Goal: Task Accomplishment & Management: Manage account settings

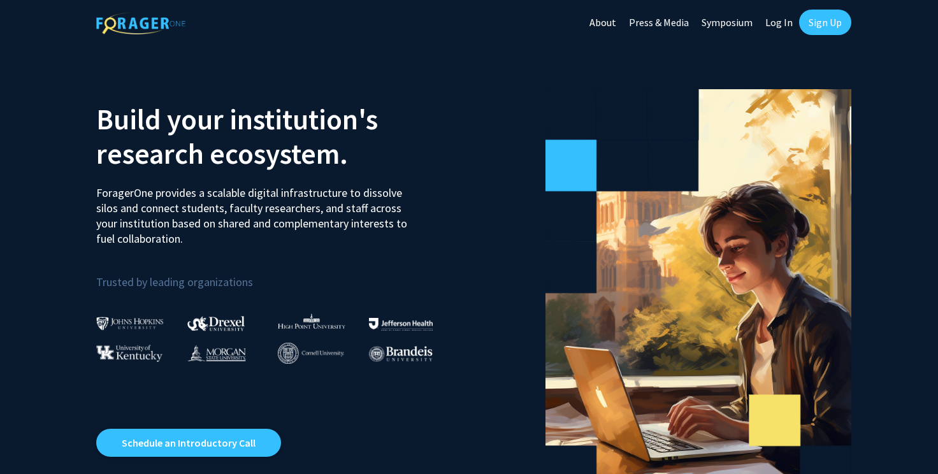
click at [779, 23] on link "Log In" at bounding box center [779, 22] width 40 height 45
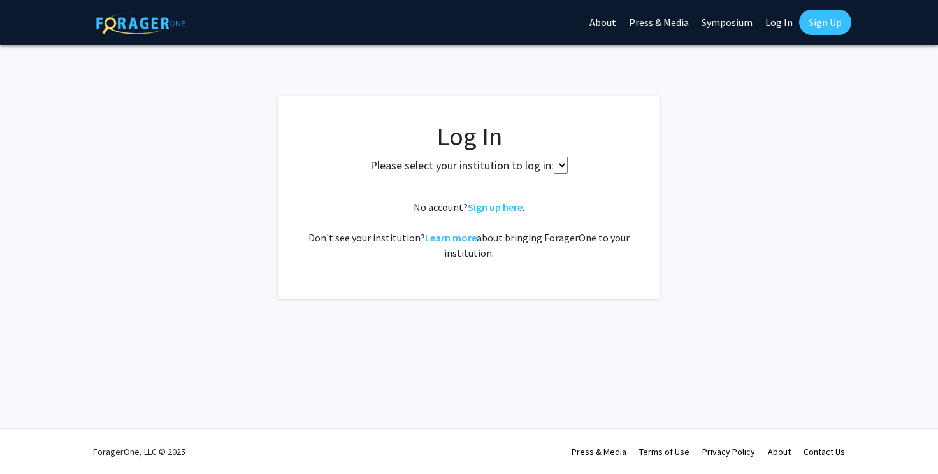
select select
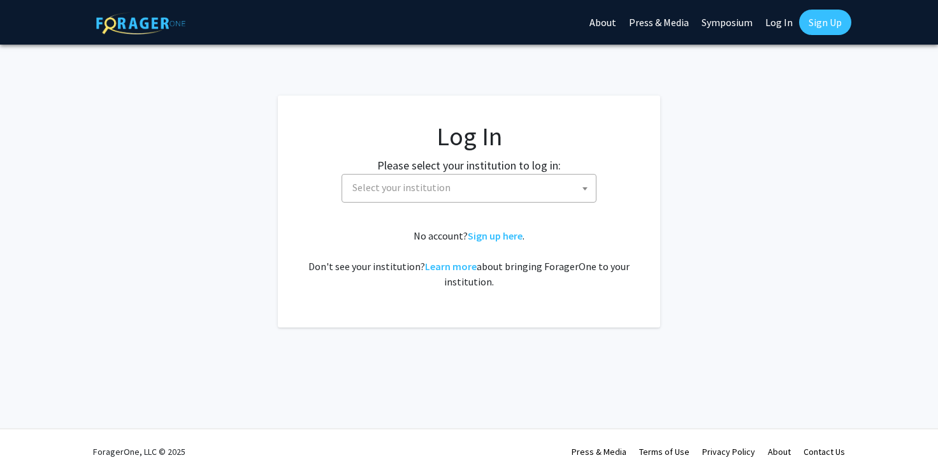
click at [829, 20] on link "Sign Up" at bounding box center [825, 22] width 52 height 25
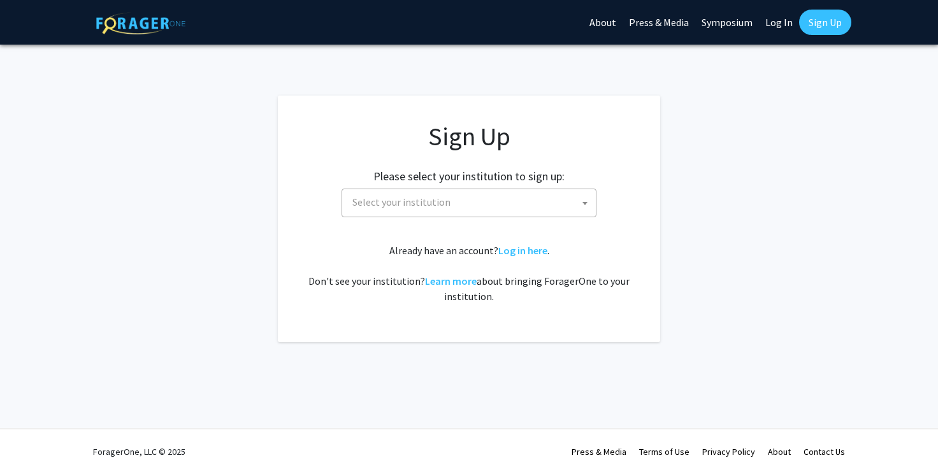
click at [585, 201] on span at bounding box center [584, 203] width 13 height 28
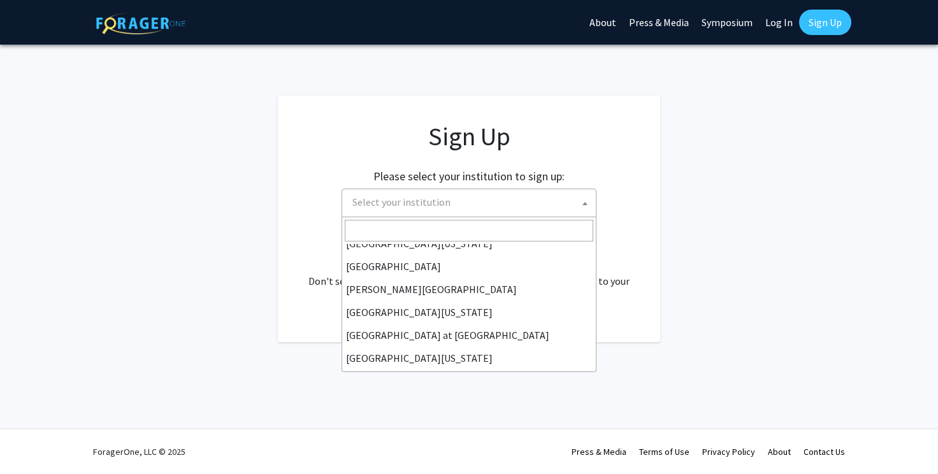
scroll to position [446, 0]
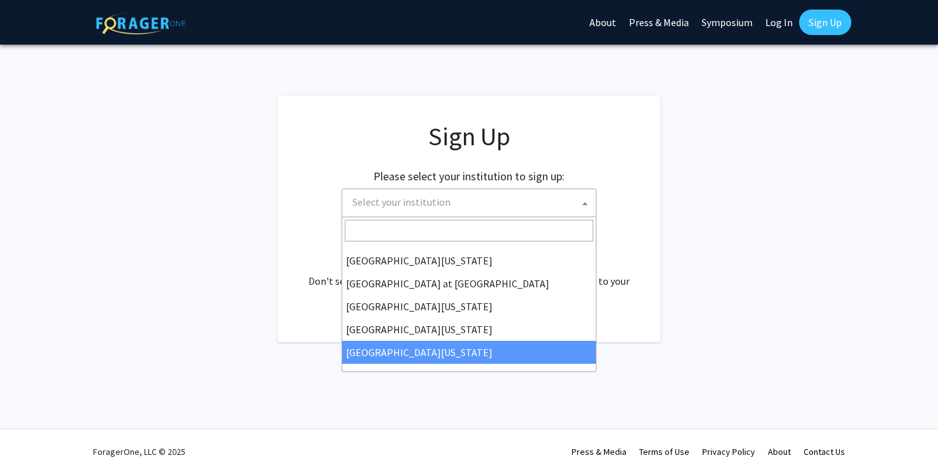
select select "33"
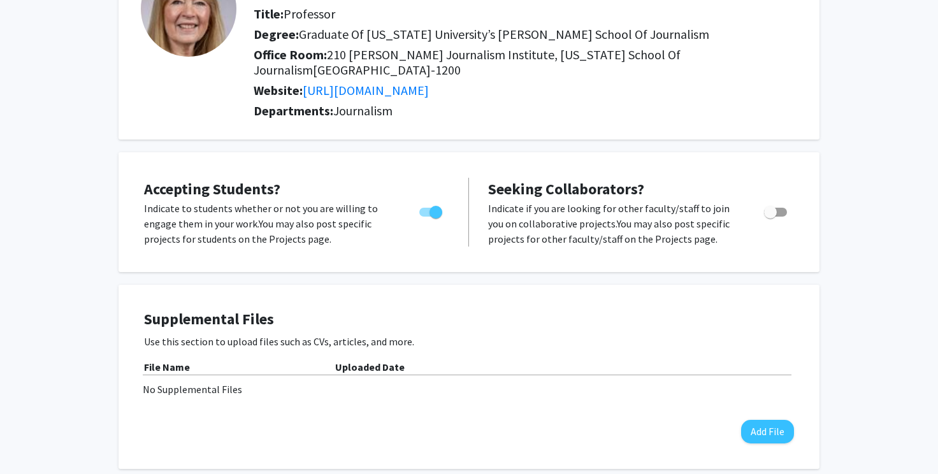
scroll to position [129, 0]
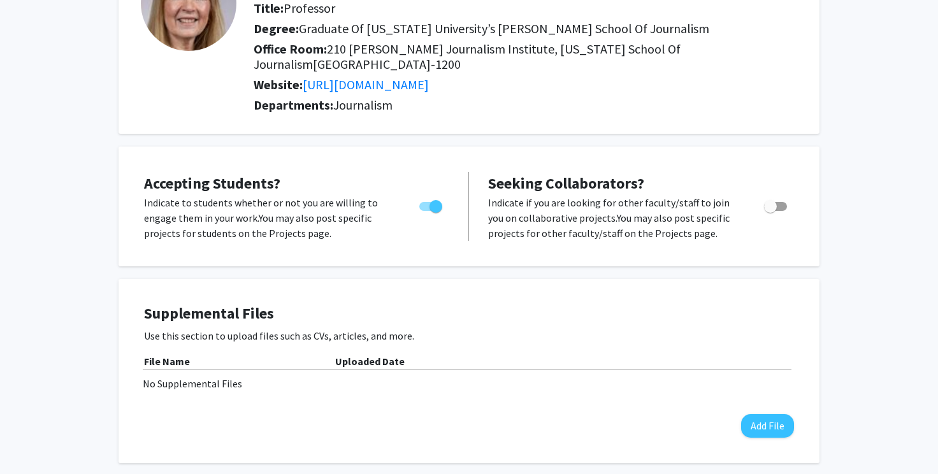
click at [433, 204] on span "Toggle" at bounding box center [435, 206] width 13 height 13
click at [426, 211] on input "Would you like to permit student requests?" at bounding box center [425, 211] width 1 height 1
click at [427, 203] on span "Toggle" at bounding box center [425, 206] width 13 height 13
click at [426, 211] on input "Would you like to permit student requests?" at bounding box center [425, 211] width 1 height 1
checkbox input "true"
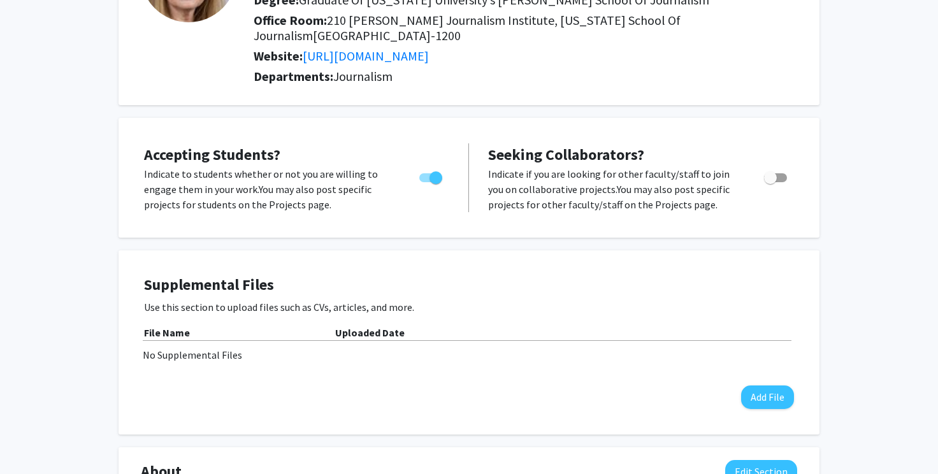
scroll to position [160, 0]
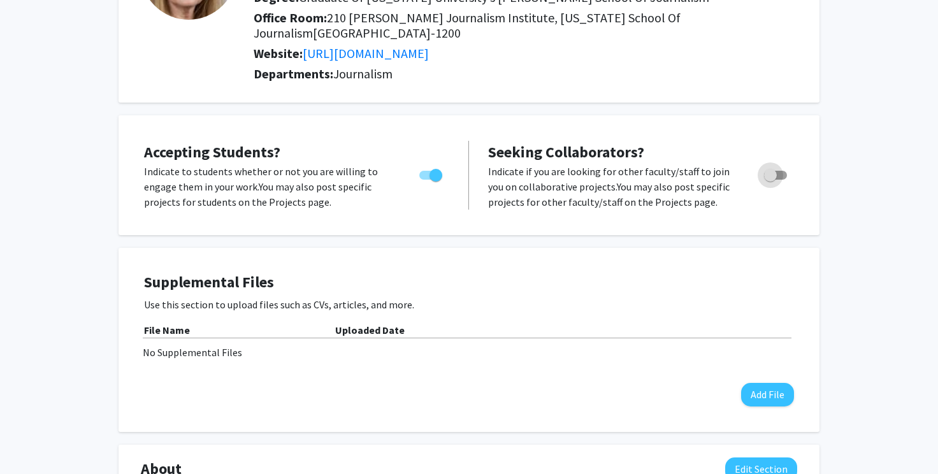
click at [769, 172] on span "Toggle" at bounding box center [770, 175] width 13 height 13
click at [770, 180] on input "Toggle" at bounding box center [770, 180] width 1 height 1
checkbox input "true"
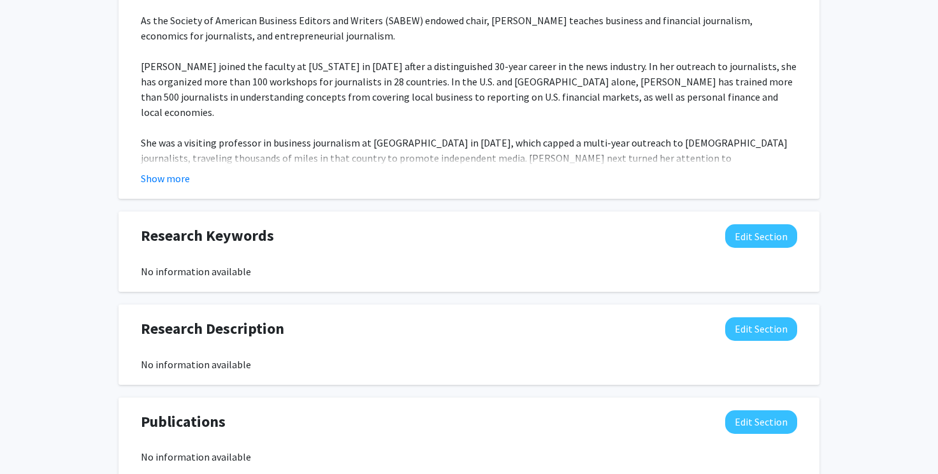
scroll to position [645, 0]
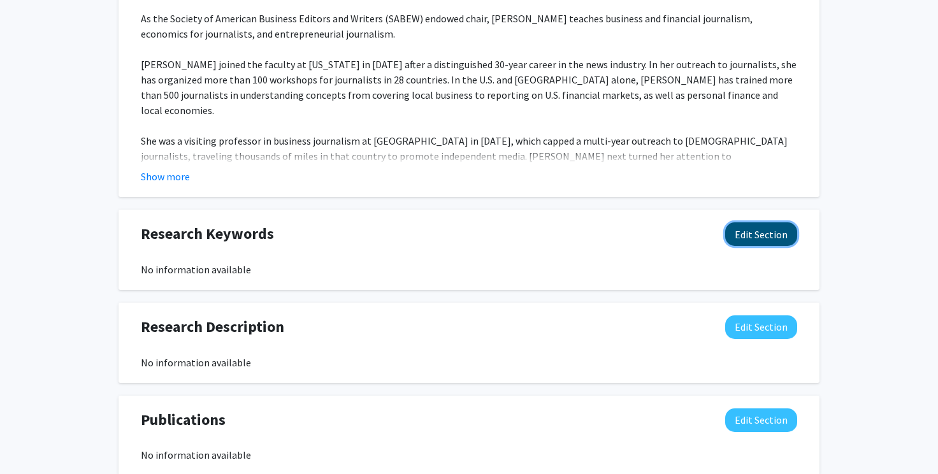
click at [766, 236] on button "Edit Section" at bounding box center [761, 234] width 72 height 24
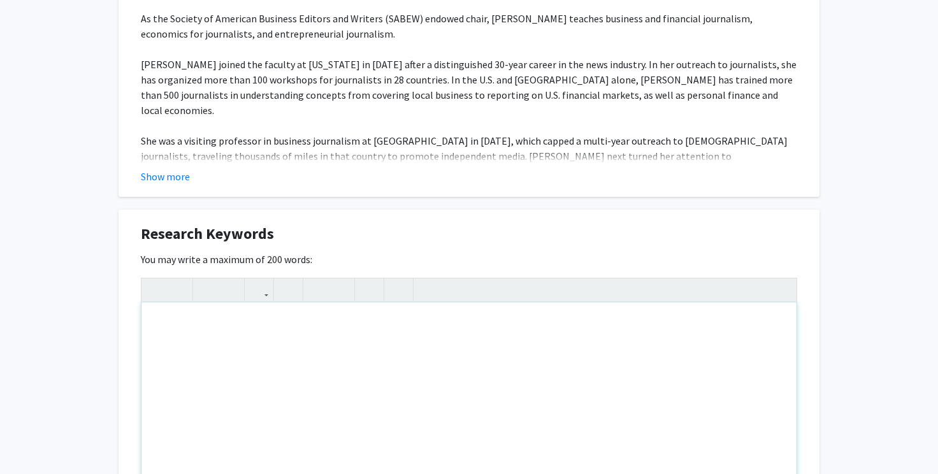
click at [165, 328] on div "Note to users with screen readers: Please deactivate our accessibility plugin f…" at bounding box center [468, 398] width 655 height 191
click at [212, 326] on div "Looking into Thorstein Veblen during his time at the University of Missouri (19…" at bounding box center [468, 398] width 655 height 191
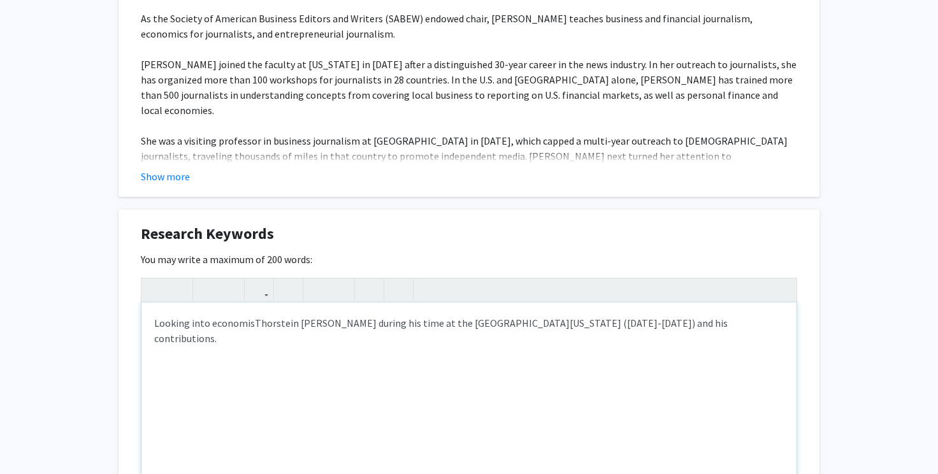
type textarea "Looking into economist Thorstein Veblen during his time at the University of Mi…"
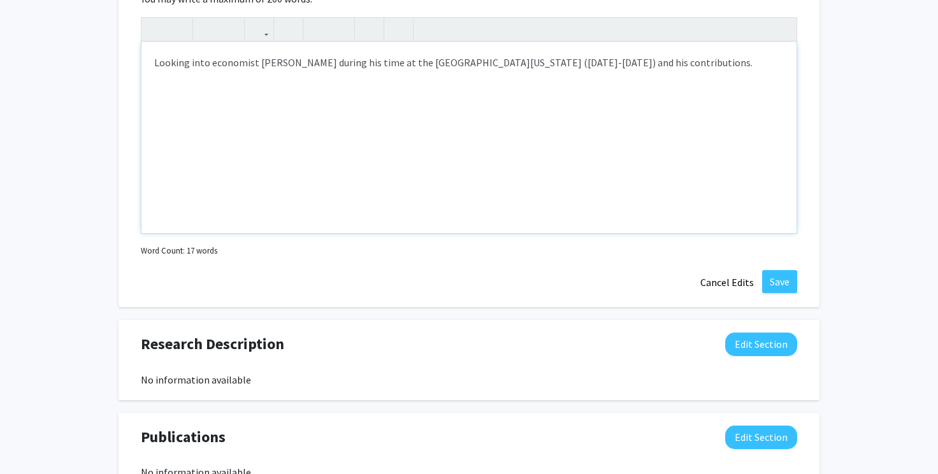
scroll to position [866, 0]
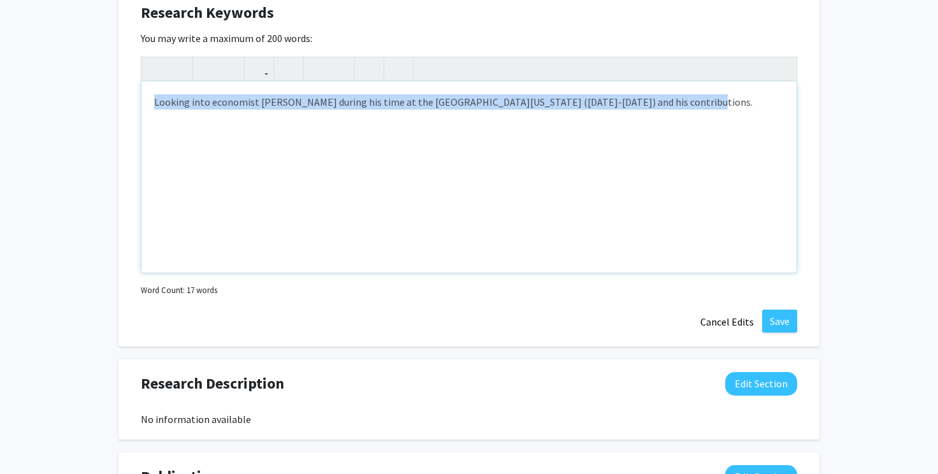
drag, startPoint x: 708, startPoint y: 116, endPoint x: 145, endPoint y: 104, distance: 563.9
click at [145, 104] on div "Looking into economist Thorstein Veblen during his time at the University of Mi…" at bounding box center [468, 177] width 655 height 191
copy div "Looking into economist Thorstein Veblen during his time at the University of Mi…"
click at [778, 316] on button "Save" at bounding box center [779, 321] width 35 height 23
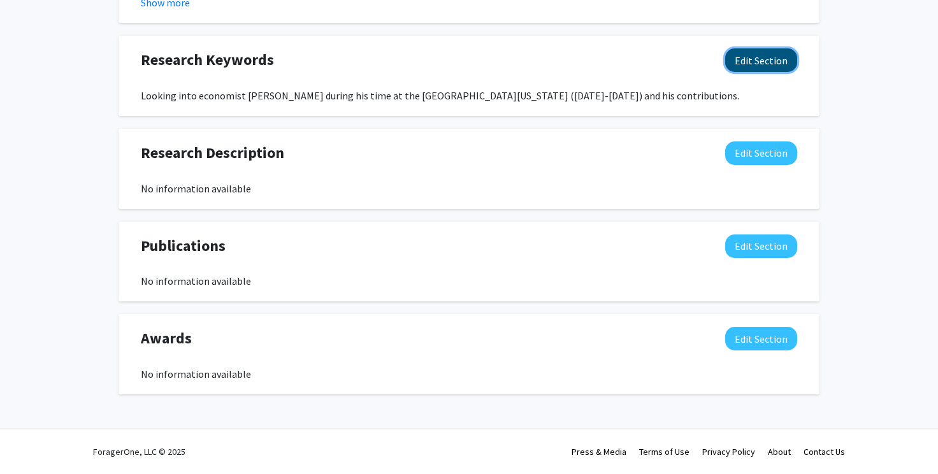
click at [770, 61] on button "Edit Section" at bounding box center [761, 60] width 72 height 24
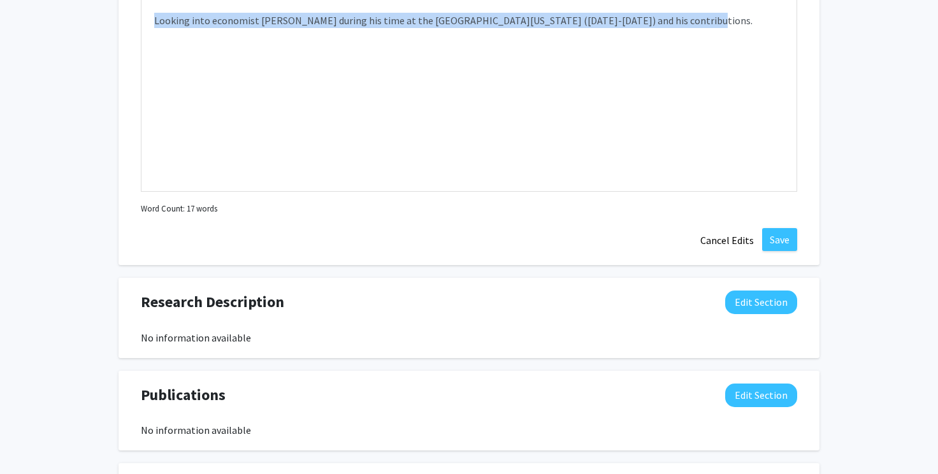
scroll to position [1012, 0]
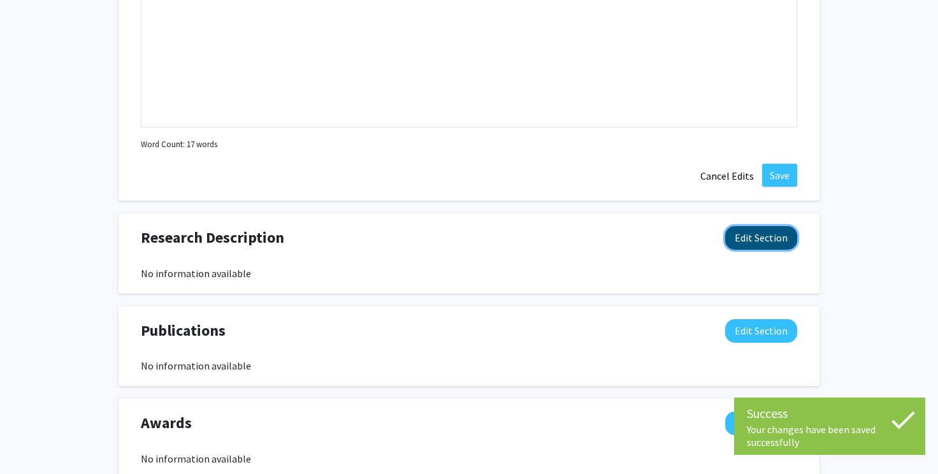
click at [754, 234] on button "Edit Section" at bounding box center [761, 238] width 72 height 24
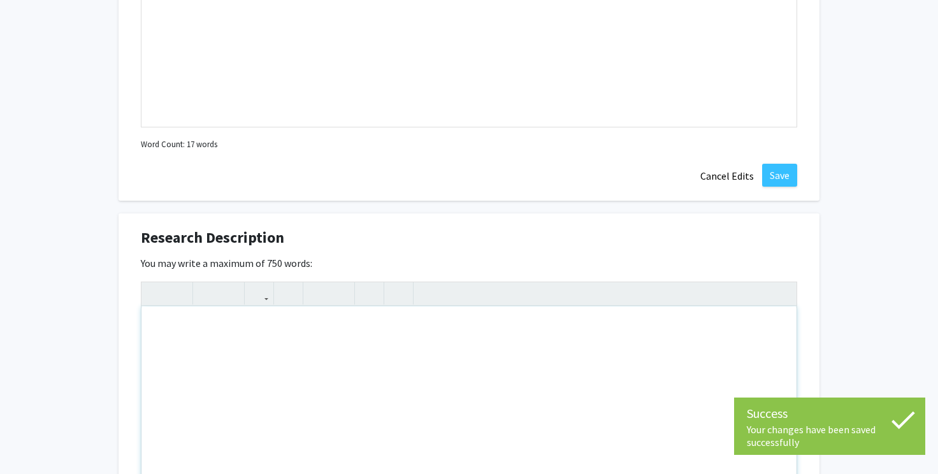
click at [154, 326] on div "Note to users with screen readers: Please deactivate our accessibility plugin f…" at bounding box center [468, 401] width 655 height 191
paste div "Note to users with screen readers: Please deactivate our accessibility plugin f…"
type textarea "<p>Looking into economist Thorstein Veblen during his time at the University of…"
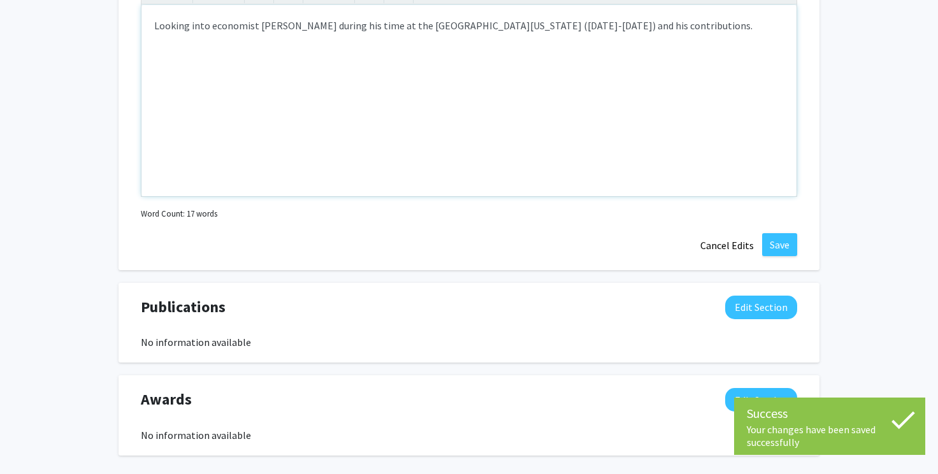
scroll to position [1375, 0]
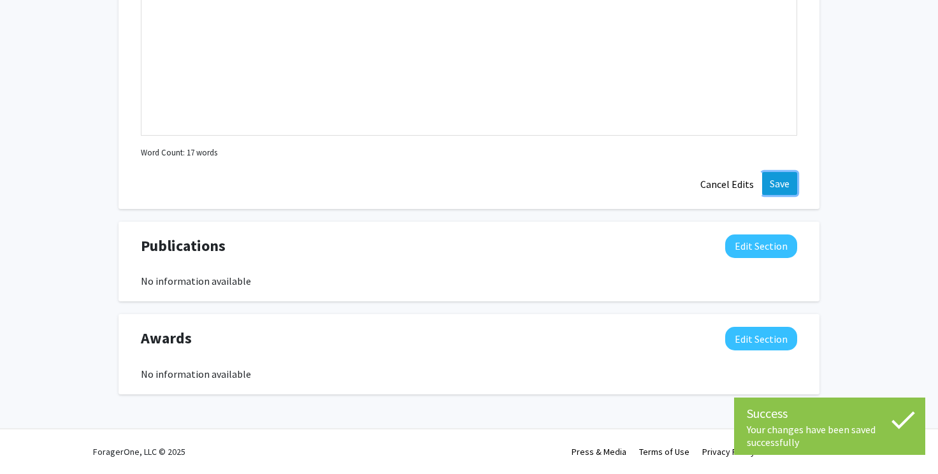
click at [781, 178] on button "Save" at bounding box center [779, 183] width 35 height 23
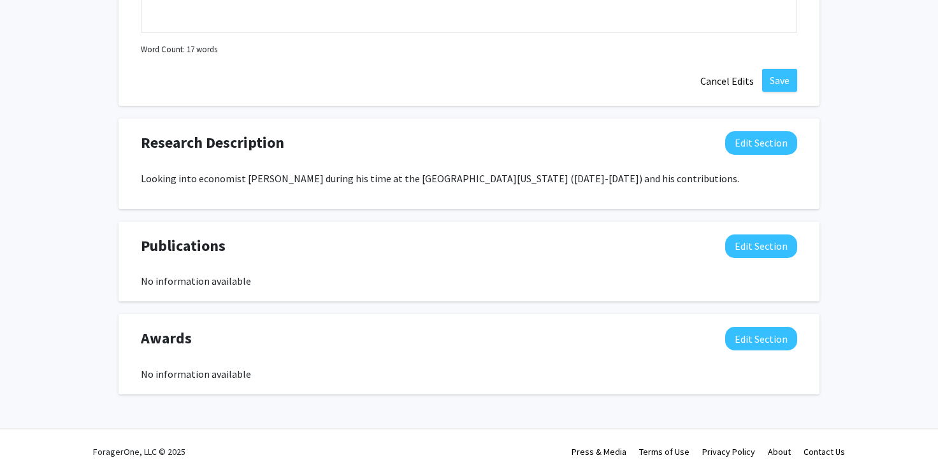
scroll to position [1107, 0]
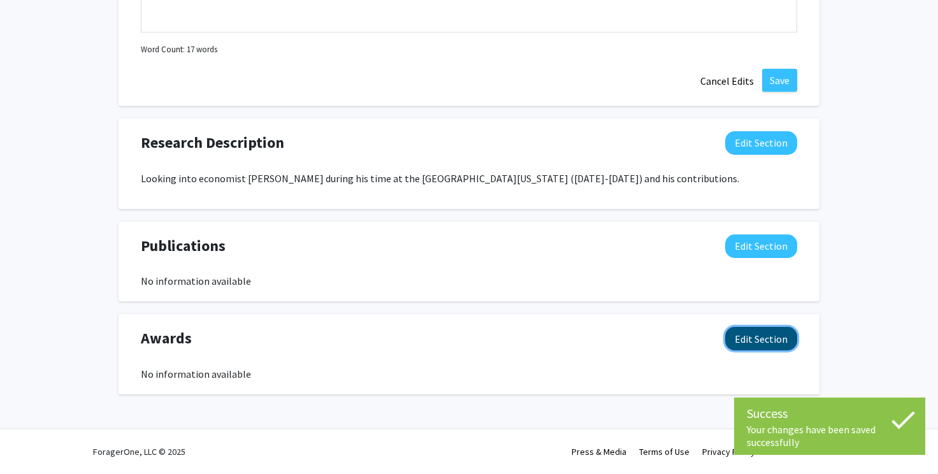
click at [759, 338] on button "Edit Section" at bounding box center [761, 339] width 72 height 24
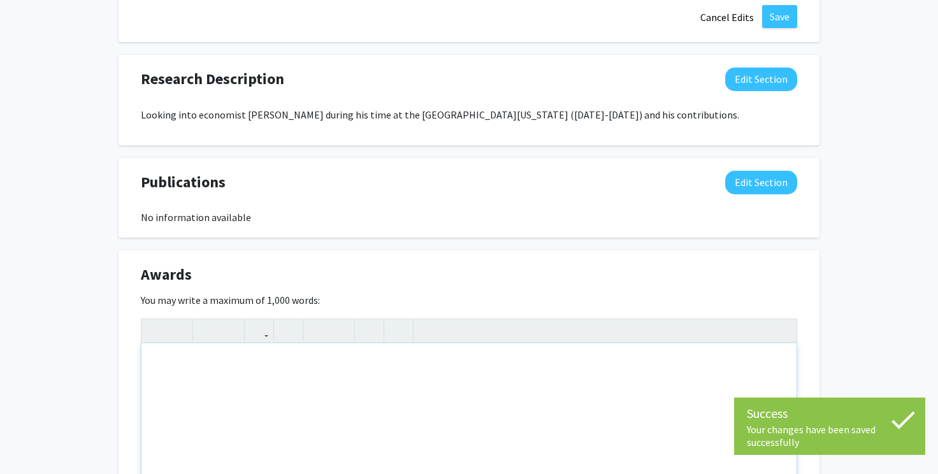
scroll to position [1193, 0]
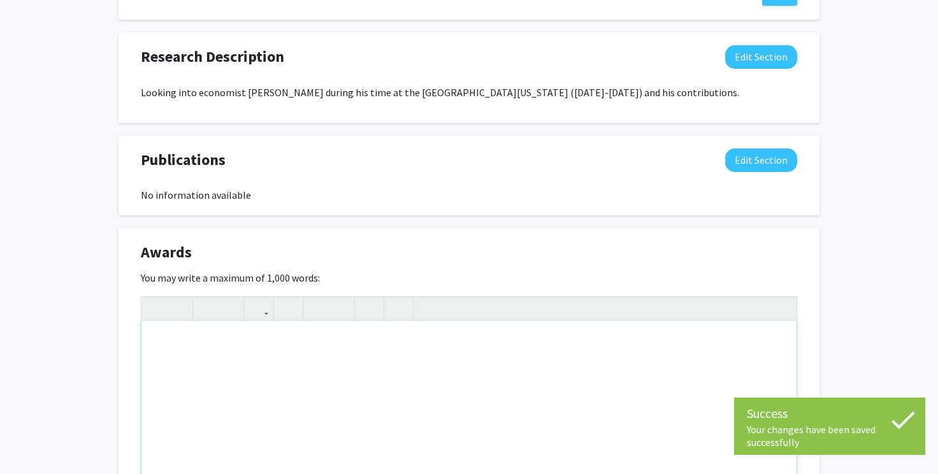
click at [169, 341] on div "Note to users with screen readers: Please deactivate our accessibility plugin f…" at bounding box center [468, 416] width 655 height 191
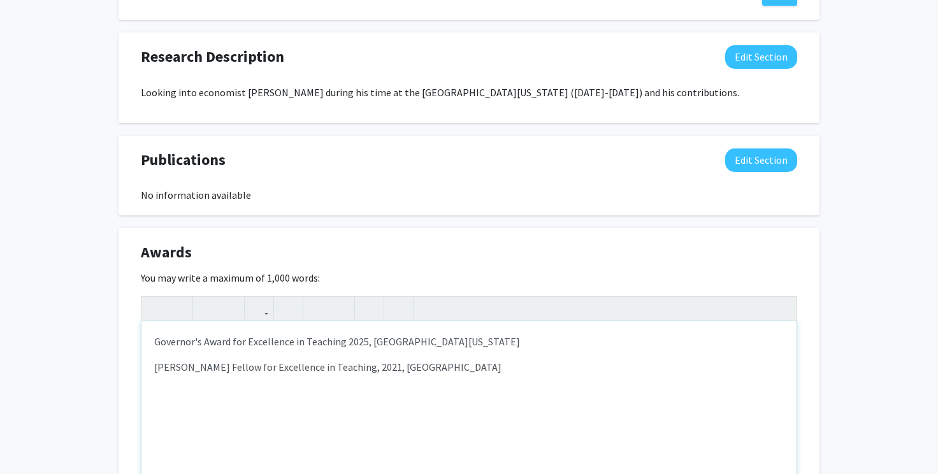
type textarea "<p>Governor's Award for Excellence in Teaching 2025, University of Missouri</p>…"
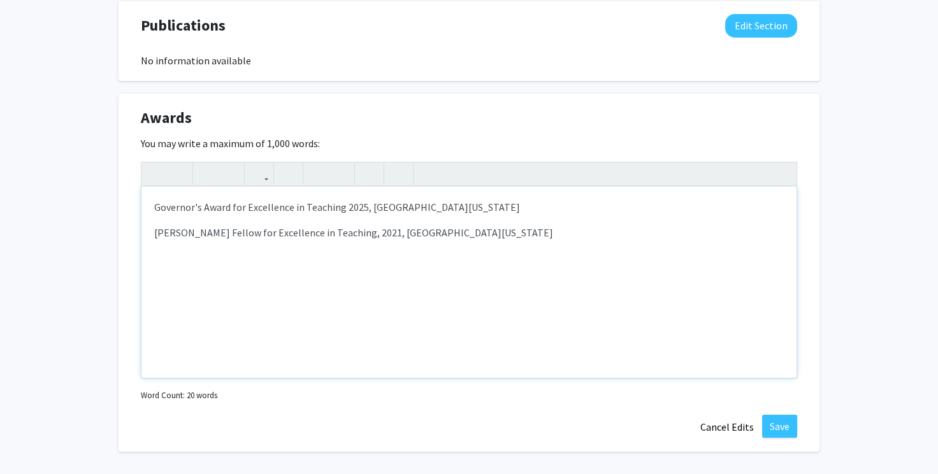
scroll to position [1385, 0]
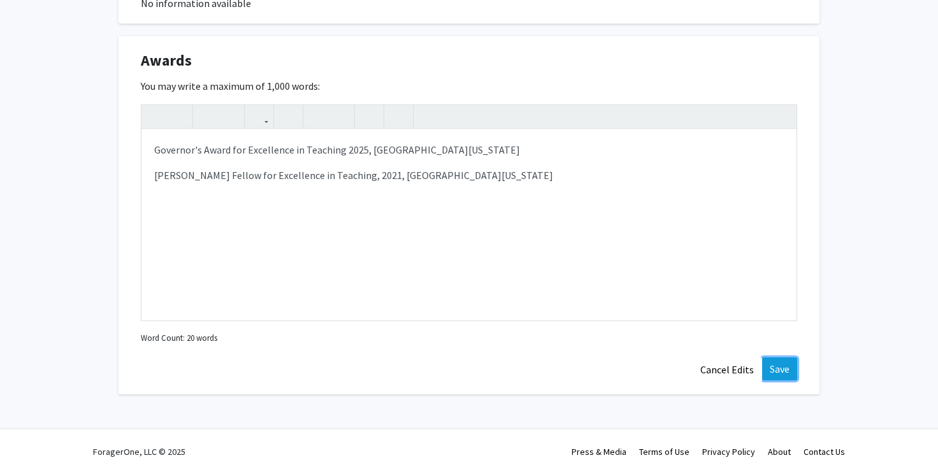
click at [782, 368] on button "Save" at bounding box center [779, 368] width 35 height 23
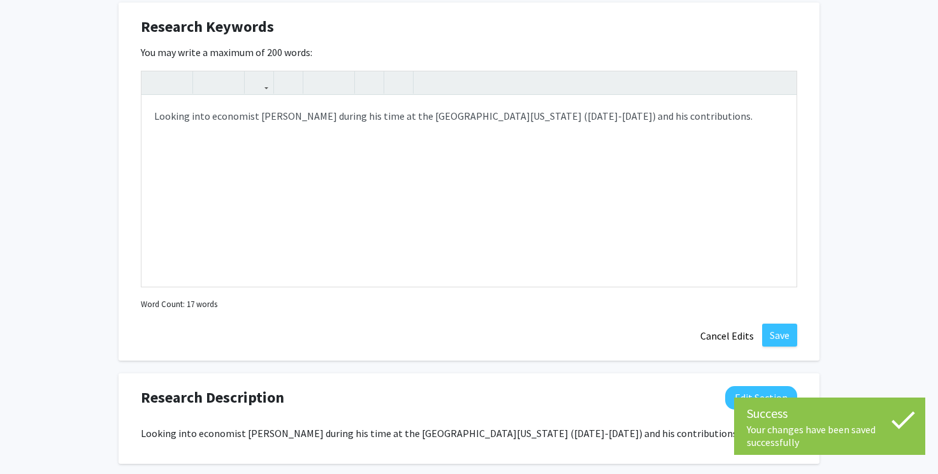
scroll to position [907, 0]
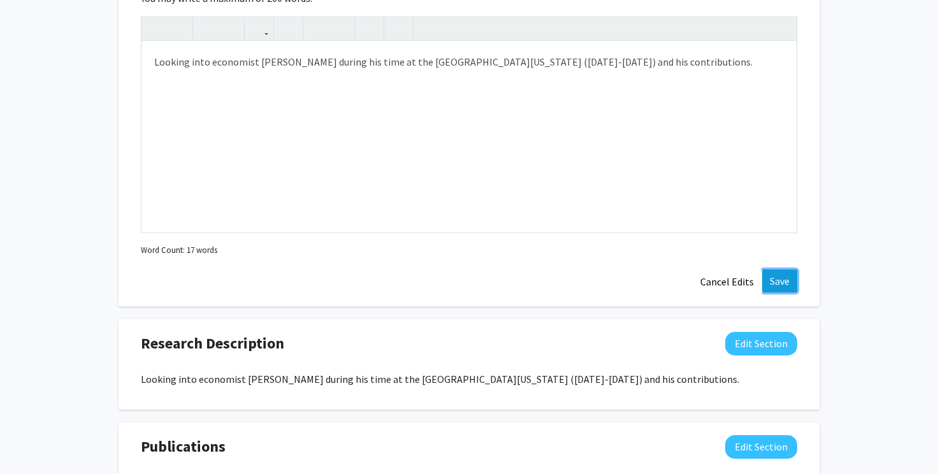
click at [786, 281] on button "Save" at bounding box center [779, 280] width 35 height 23
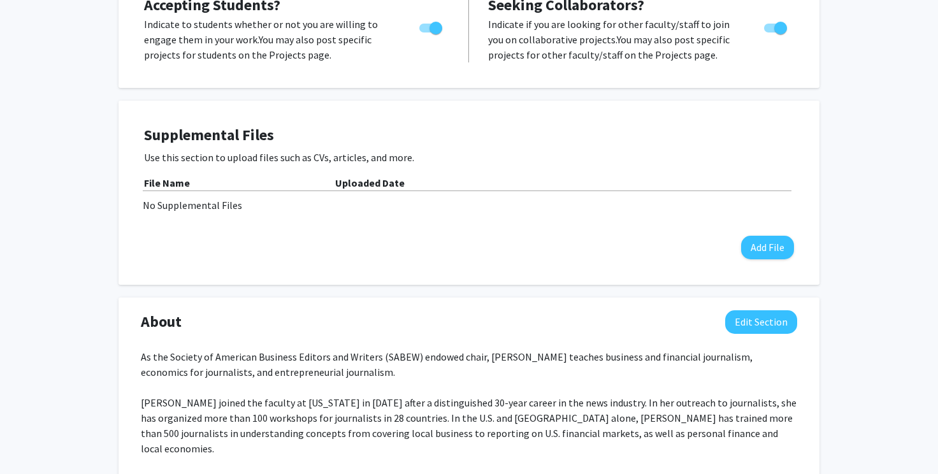
scroll to position [309, 0]
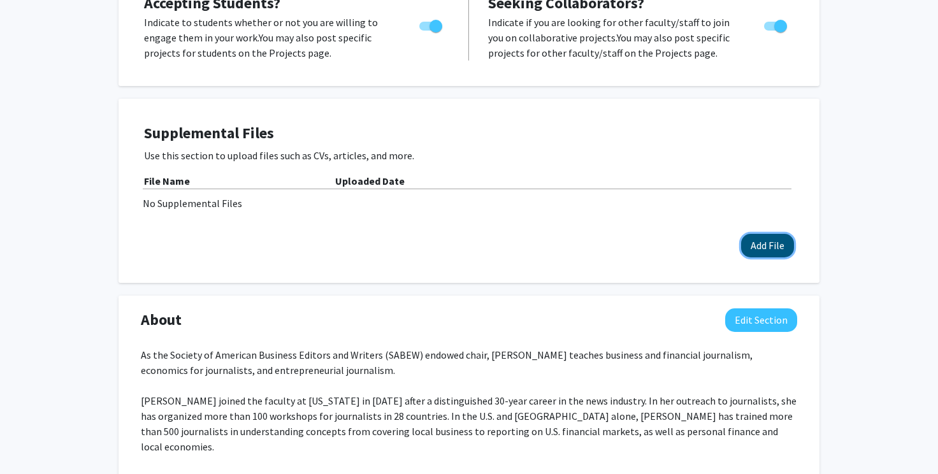
click at [775, 243] on button "Add File" at bounding box center [767, 246] width 53 height 24
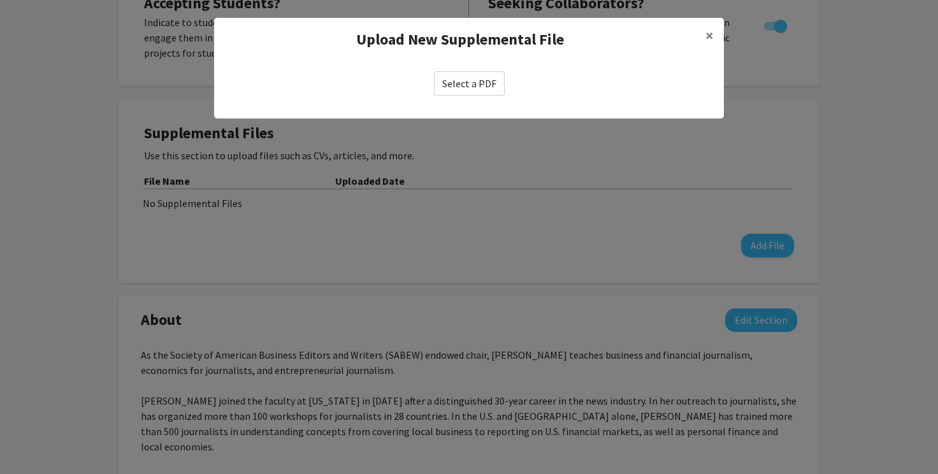
click at [468, 84] on label "Select a PDF" at bounding box center [469, 83] width 71 height 24
click at [0, 0] on input "Select a PDF" at bounding box center [0, 0] width 0 height 0
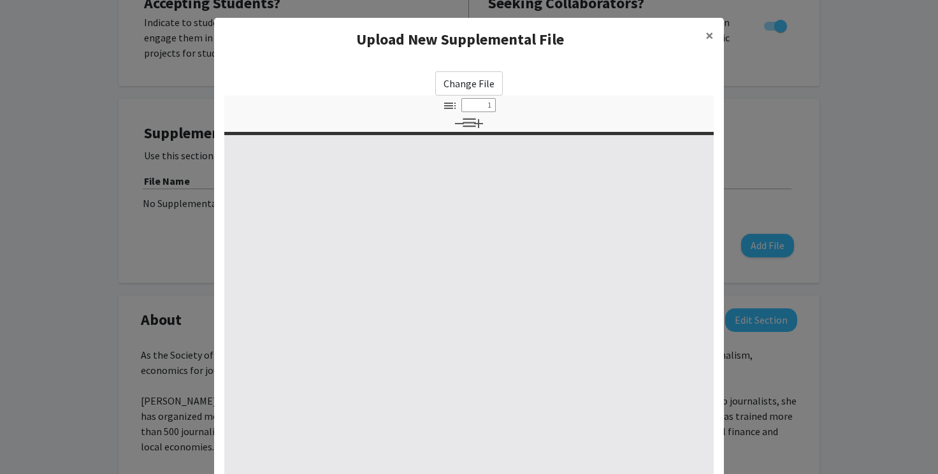
select select "custom"
type input "0"
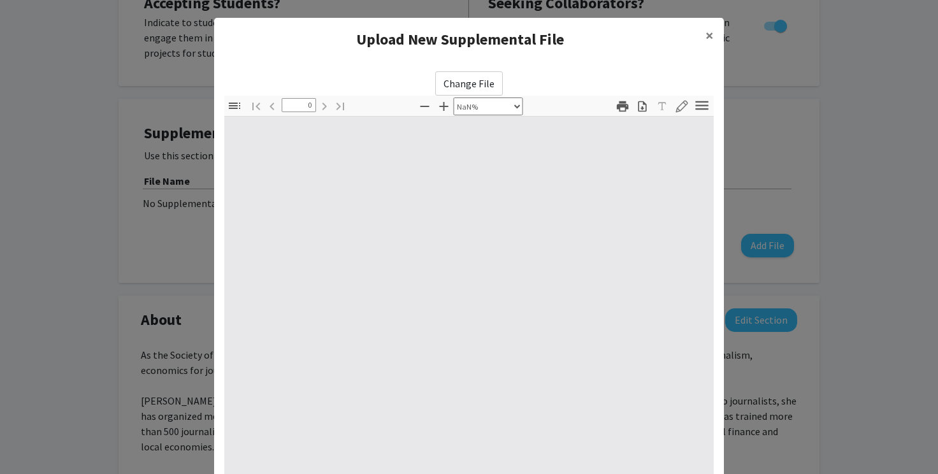
select select "auto"
type input "1"
select select "auto"
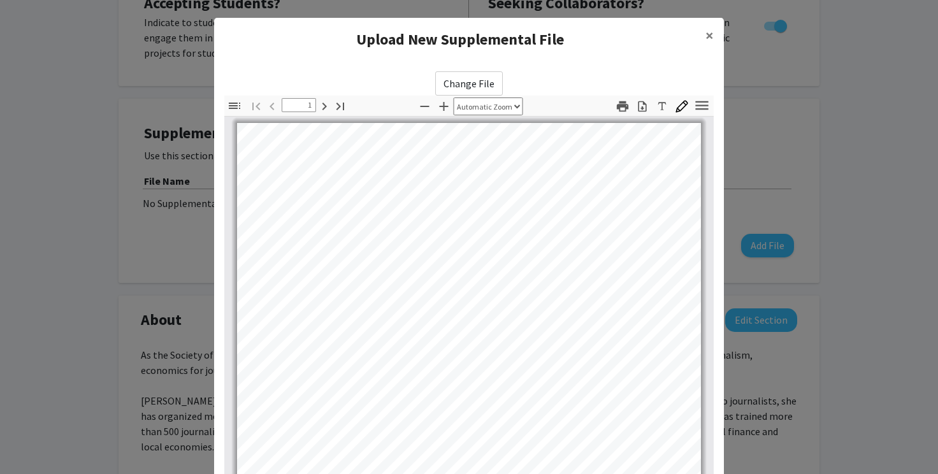
scroll to position [0, 0]
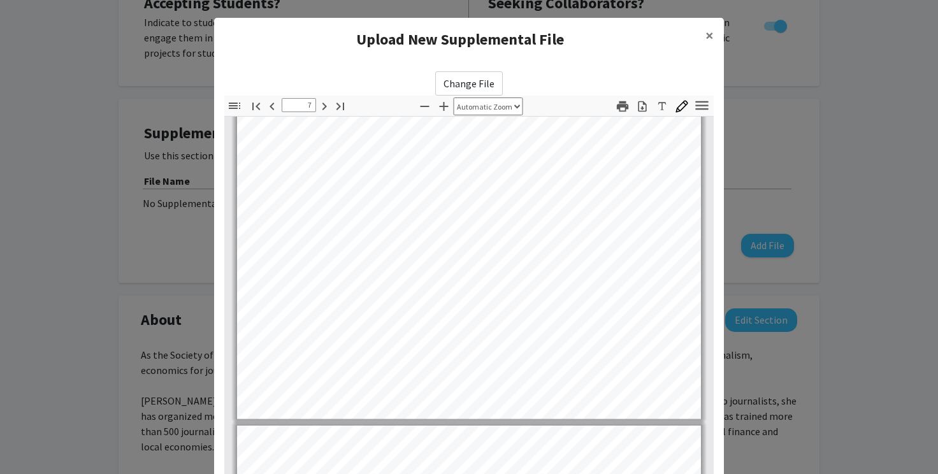
type input "8"
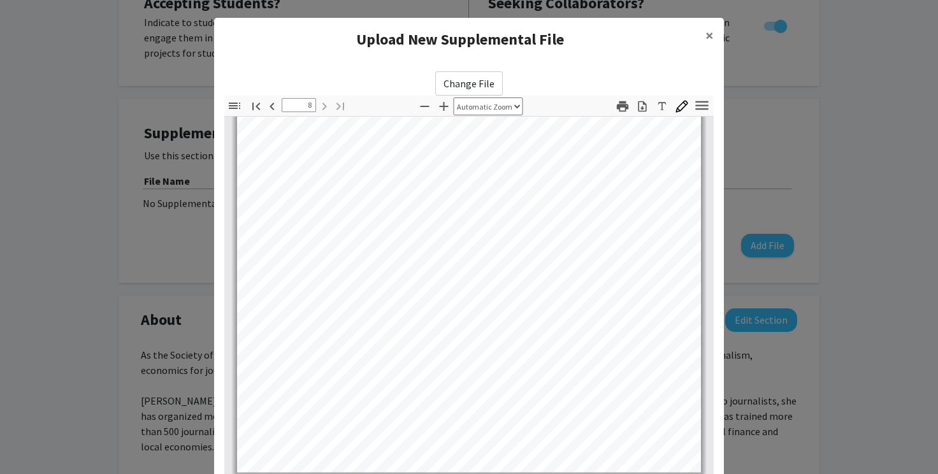
scroll to position [129, 0]
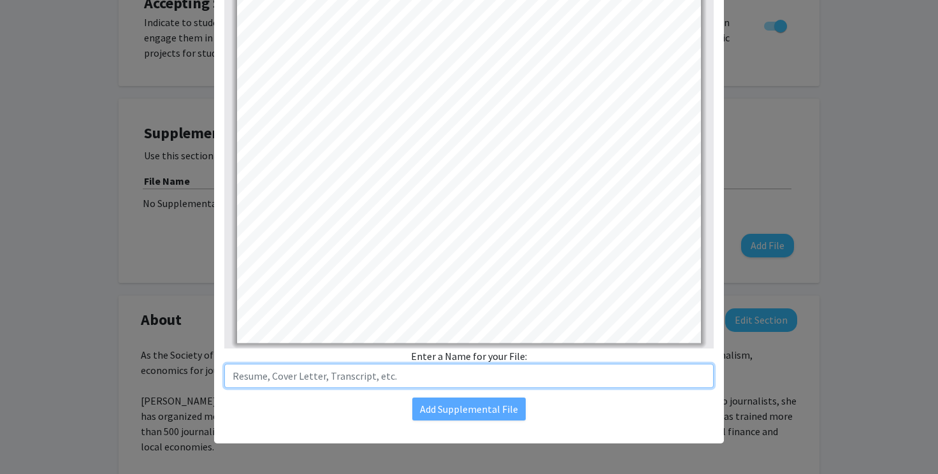
click at [253, 378] on input "text" at bounding box center [468, 376] width 489 height 24
type input "CV"
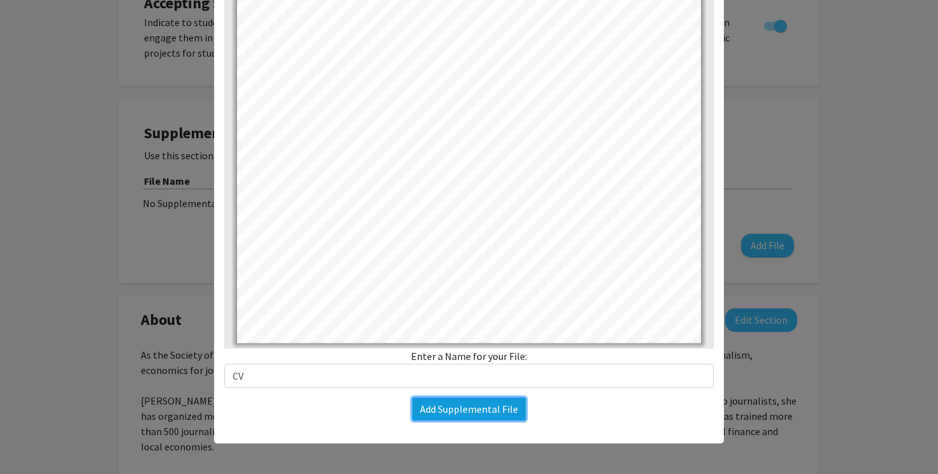
click at [457, 407] on button "Add Supplemental File" at bounding box center [468, 409] width 113 height 23
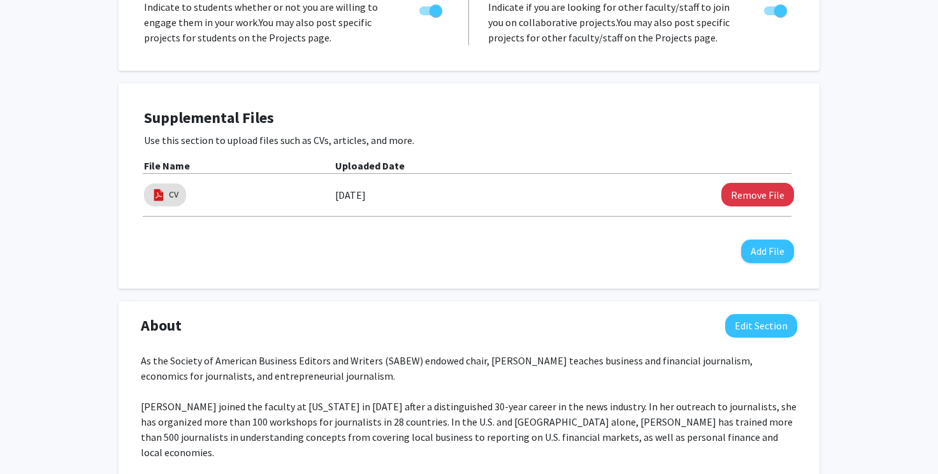
scroll to position [0, 0]
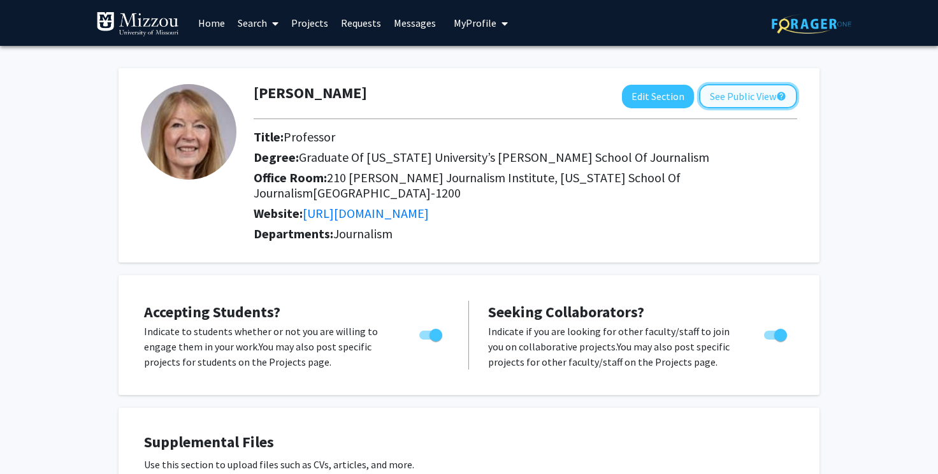
click at [765, 96] on button "See Public View help" at bounding box center [748, 96] width 98 height 24
